Goal: Find specific page/section: Find specific page/section

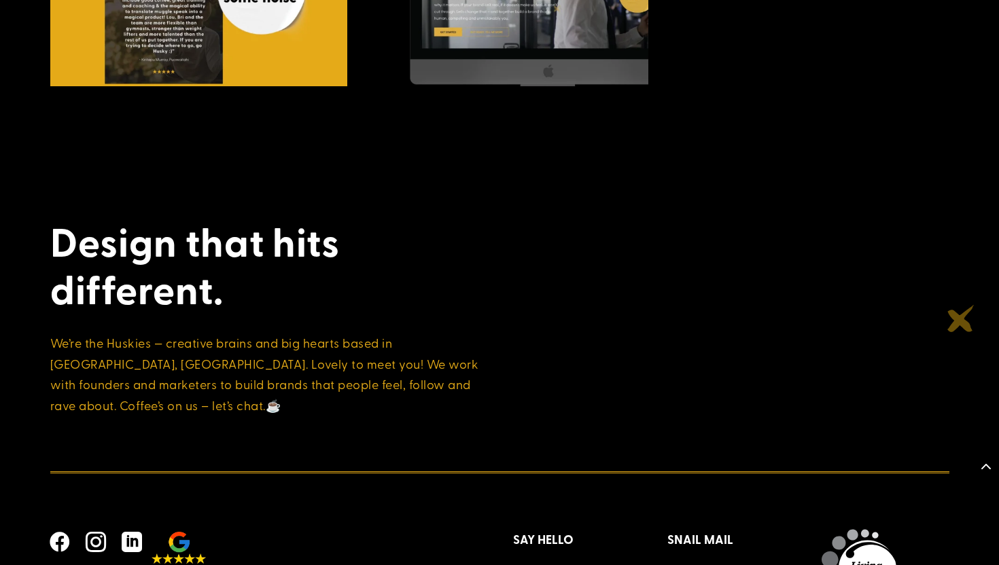
scroll to position [4332, 0]
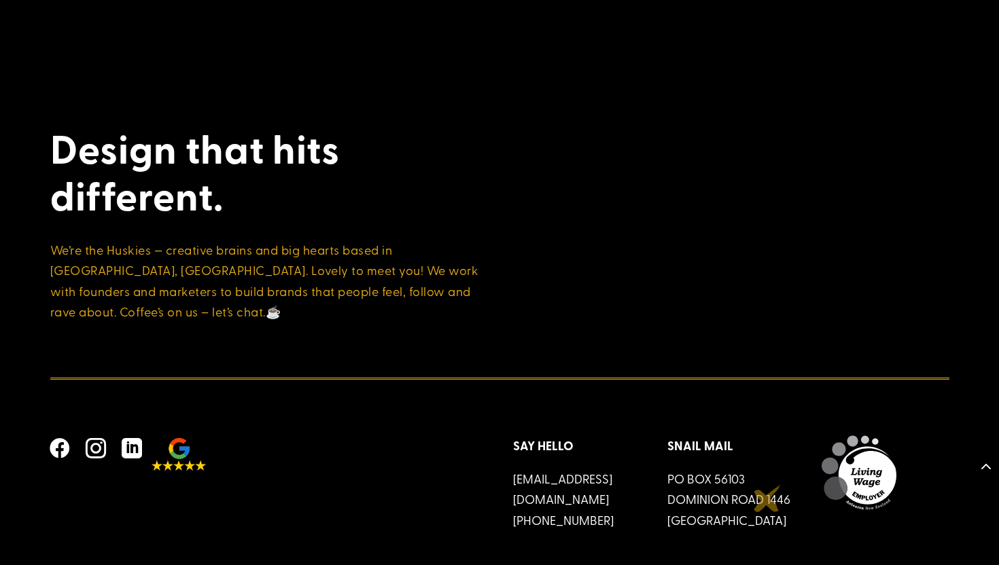
click at [767, 499] on p "PO Box 56103 Dominion Road 1446 Auckland" at bounding box center [730, 500] width 127 height 62
click at [863, 456] on img at bounding box center [858, 472] width 75 height 75
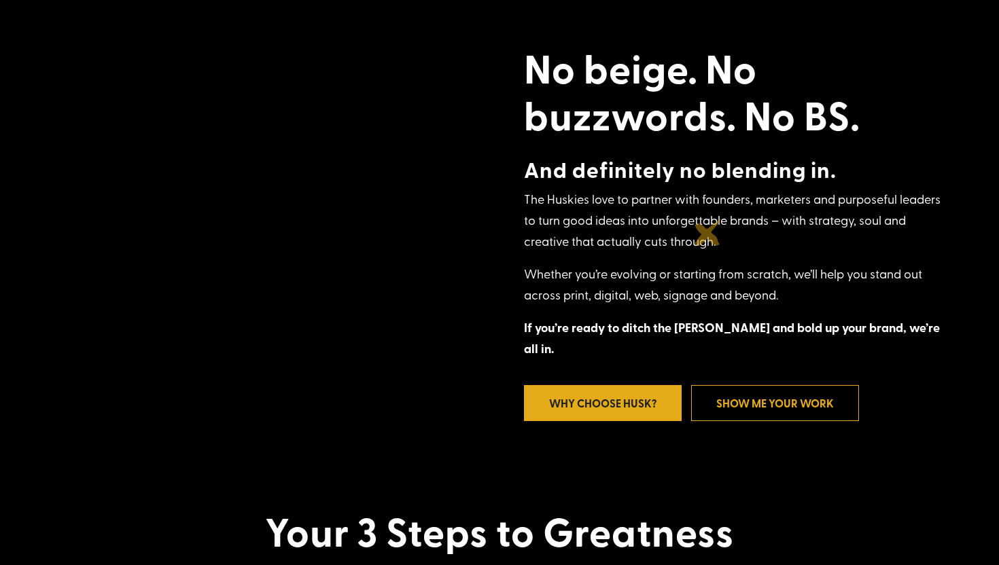
scroll to position [0, 0]
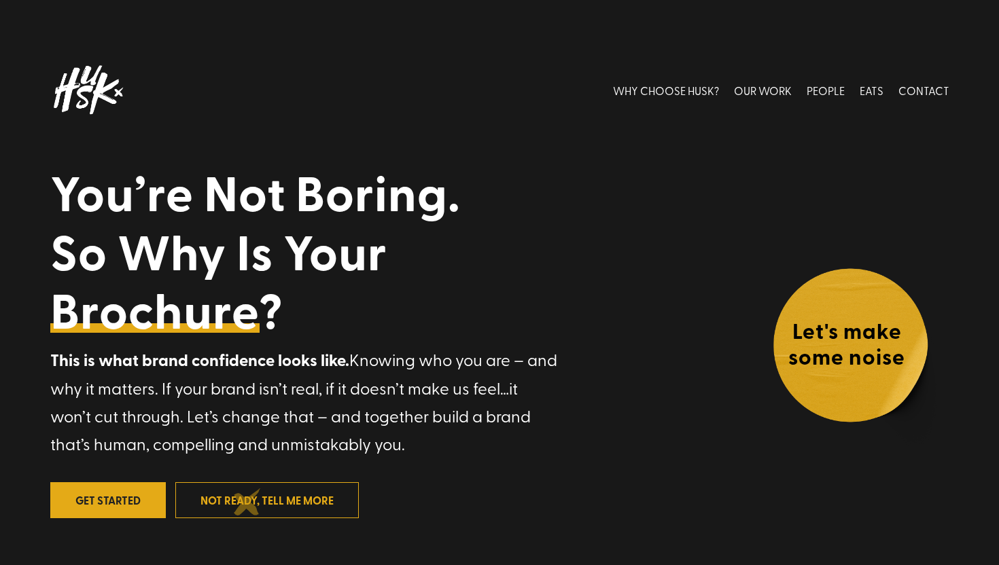
click at [247, 502] on link "not ready, tell me more" at bounding box center [266, 500] width 183 height 36
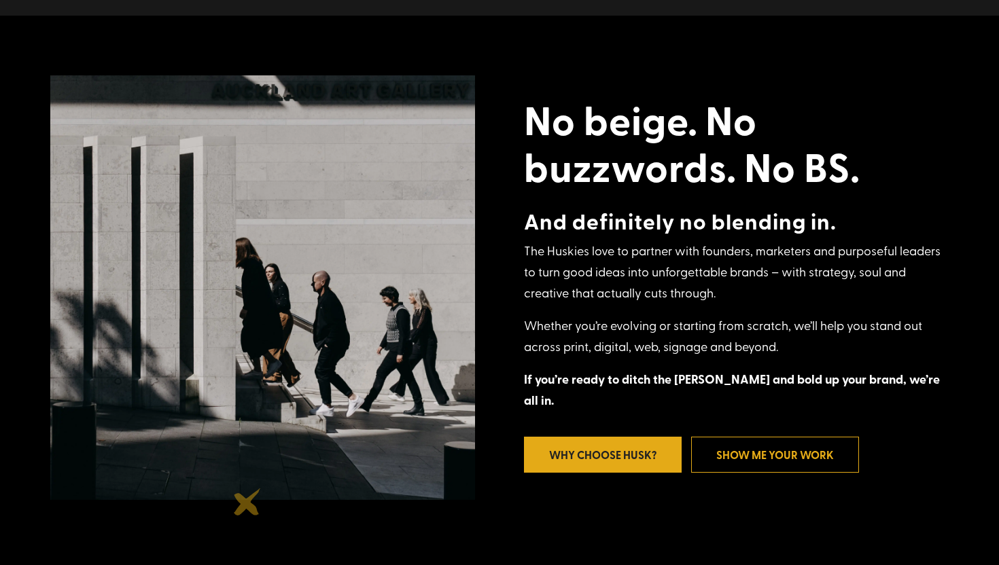
scroll to position [565, 0]
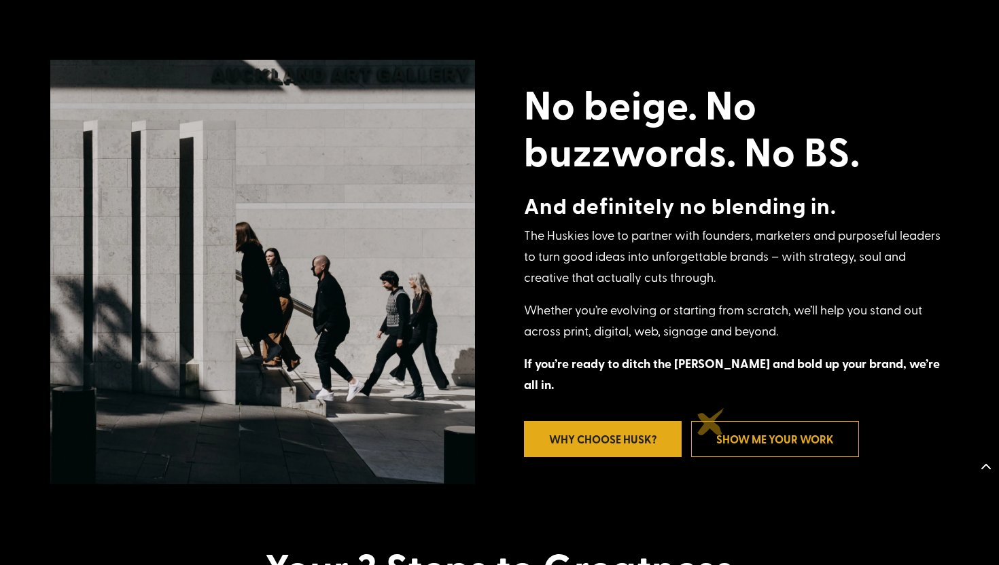
click at [711, 423] on link "Show Me Your Work" at bounding box center [775, 439] width 168 height 36
click at [740, 432] on link "Show Me Your Work" at bounding box center [775, 439] width 168 height 36
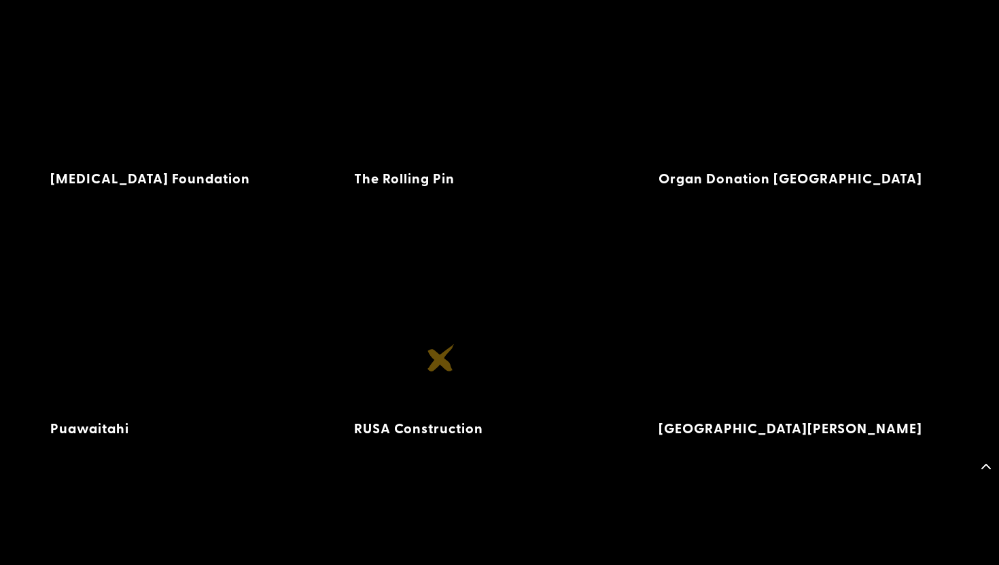
scroll to position [3021, 0]
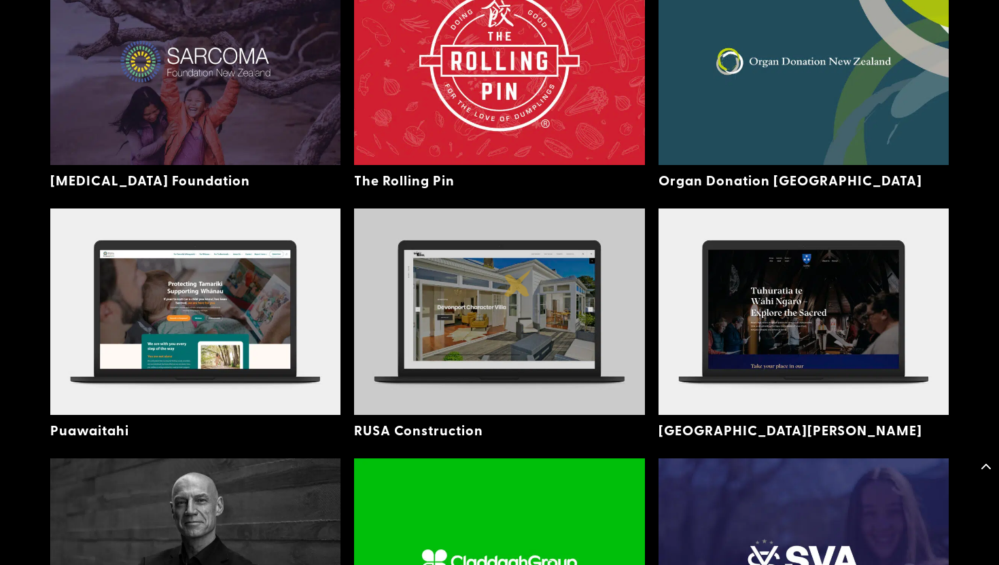
click at [518, 283] on img at bounding box center [499, 312] width 291 height 207
click at [541, 304] on img at bounding box center [499, 312] width 291 height 207
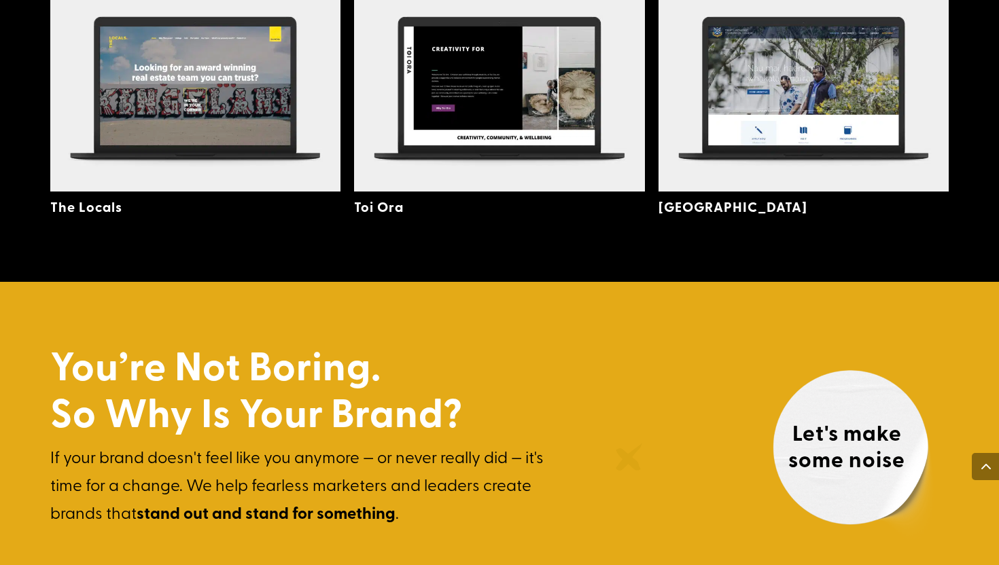
scroll to position [3746, 0]
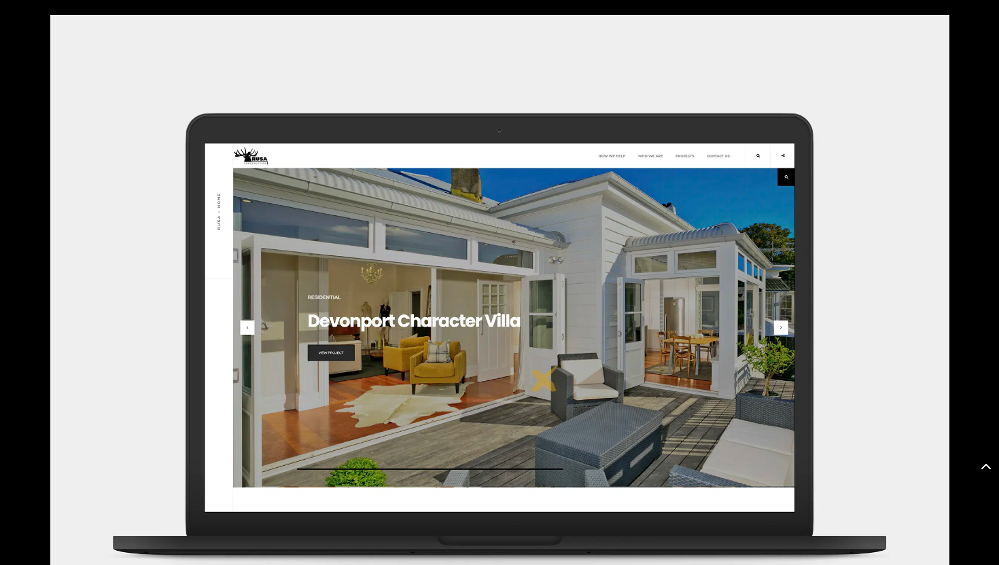
scroll to position [612, 0]
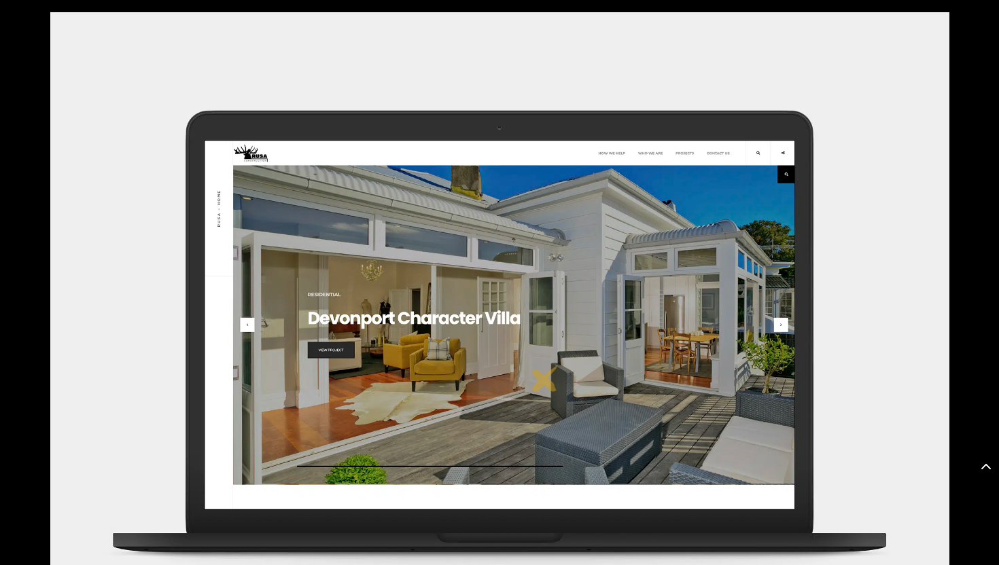
click at [545, 378] on img at bounding box center [499, 332] width 899 height 641
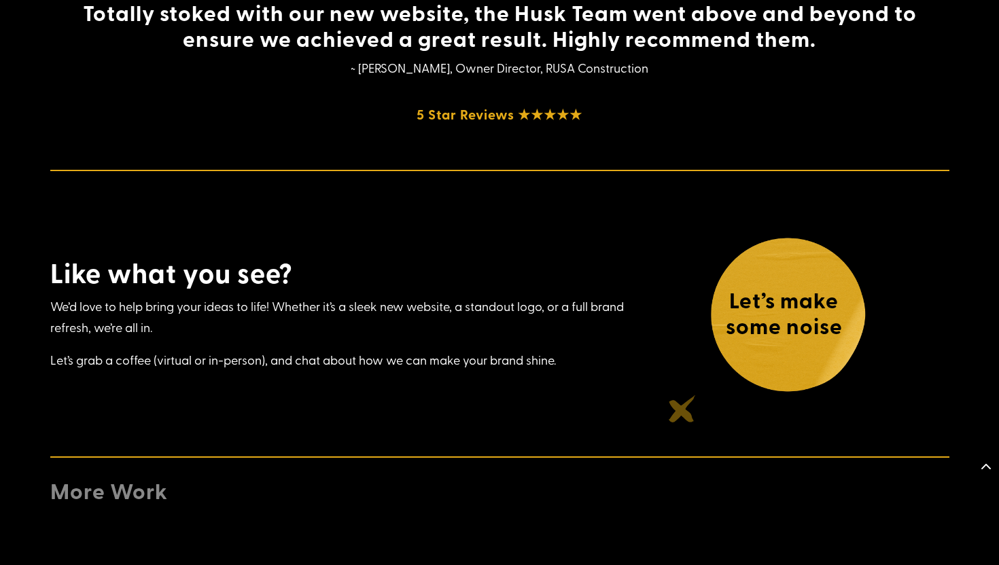
scroll to position [1342, 0]
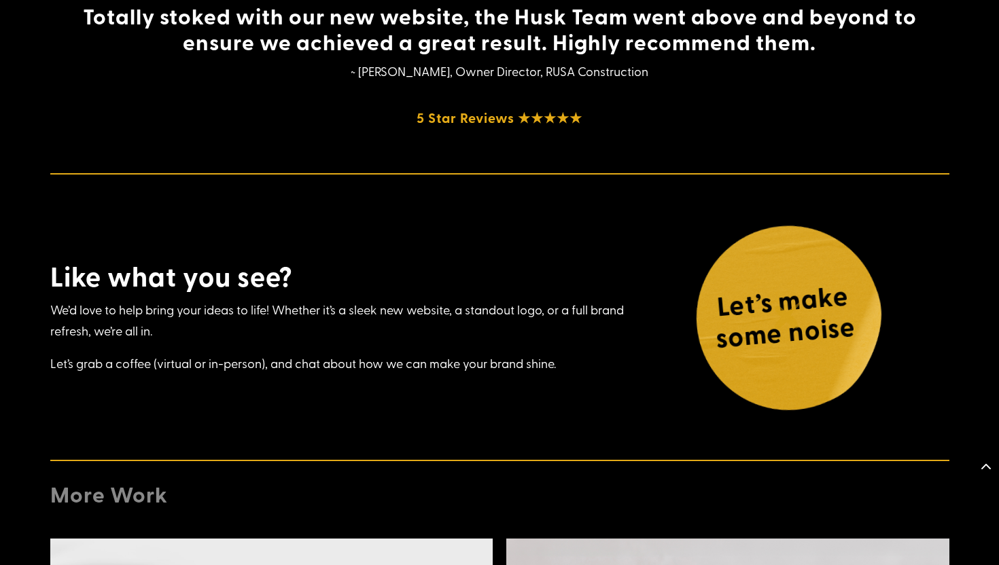
click at [787, 315] on h4 "Let’s make some noise" at bounding box center [783, 320] width 185 height 86
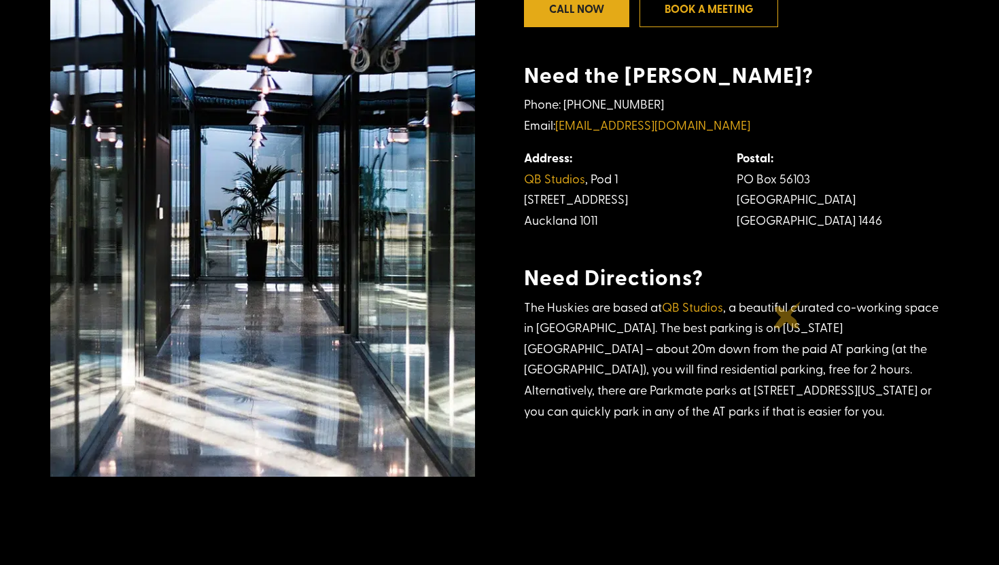
scroll to position [533, 0]
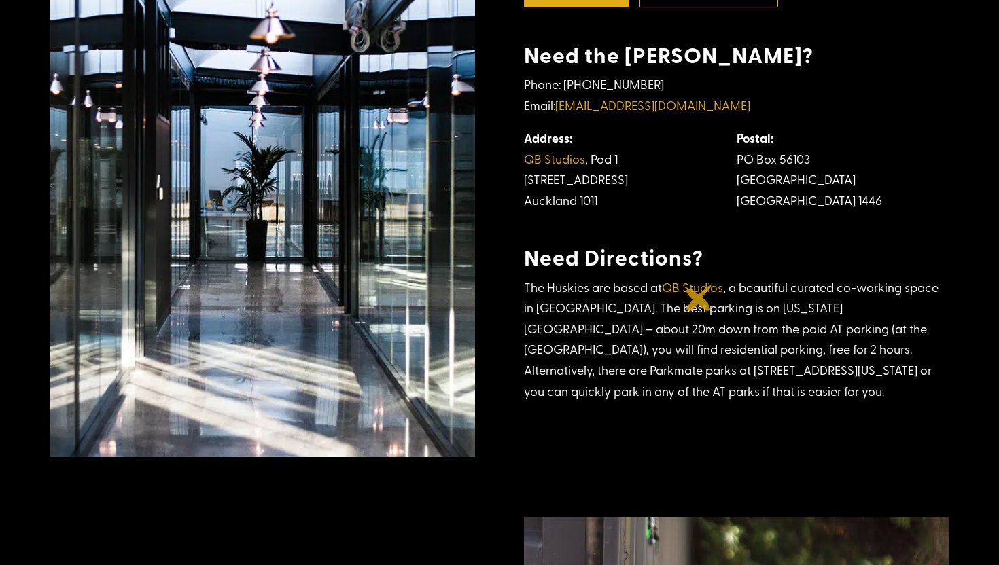
click at [699, 295] on link "QB Studios" at bounding box center [692, 286] width 61 height 17
